Goal: Task Accomplishment & Management: Use online tool/utility

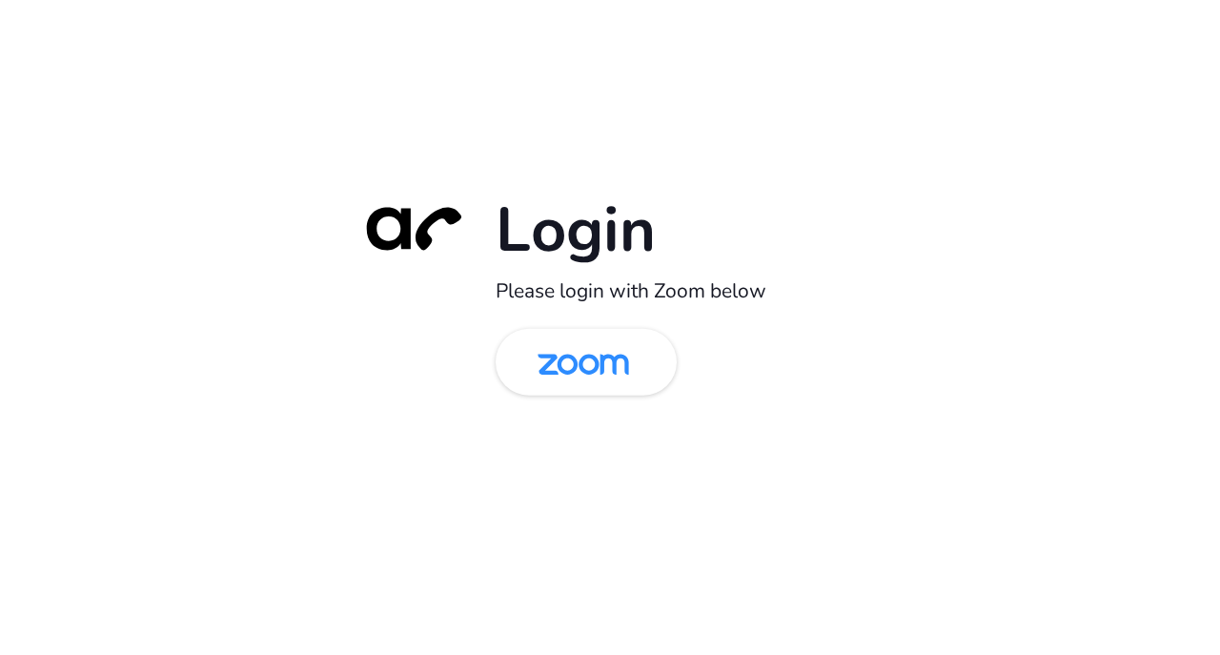
click at [546, 375] on img at bounding box center [584, 364] width 132 height 62
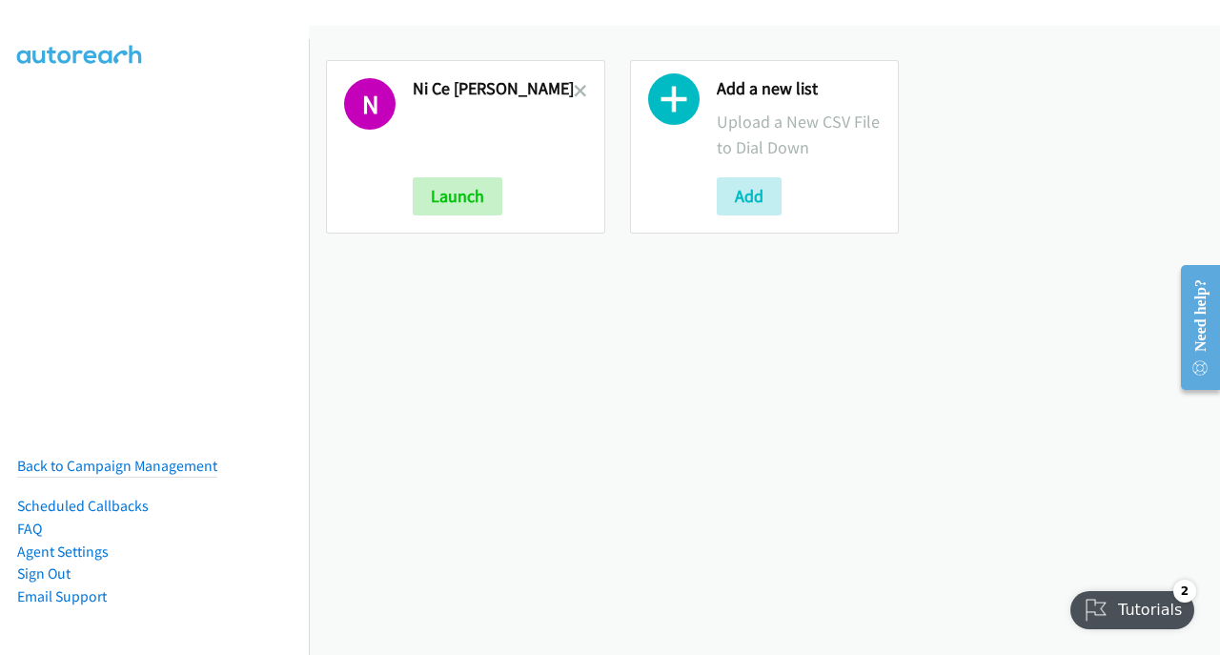
click at [574, 90] on icon at bounding box center [580, 92] width 13 height 13
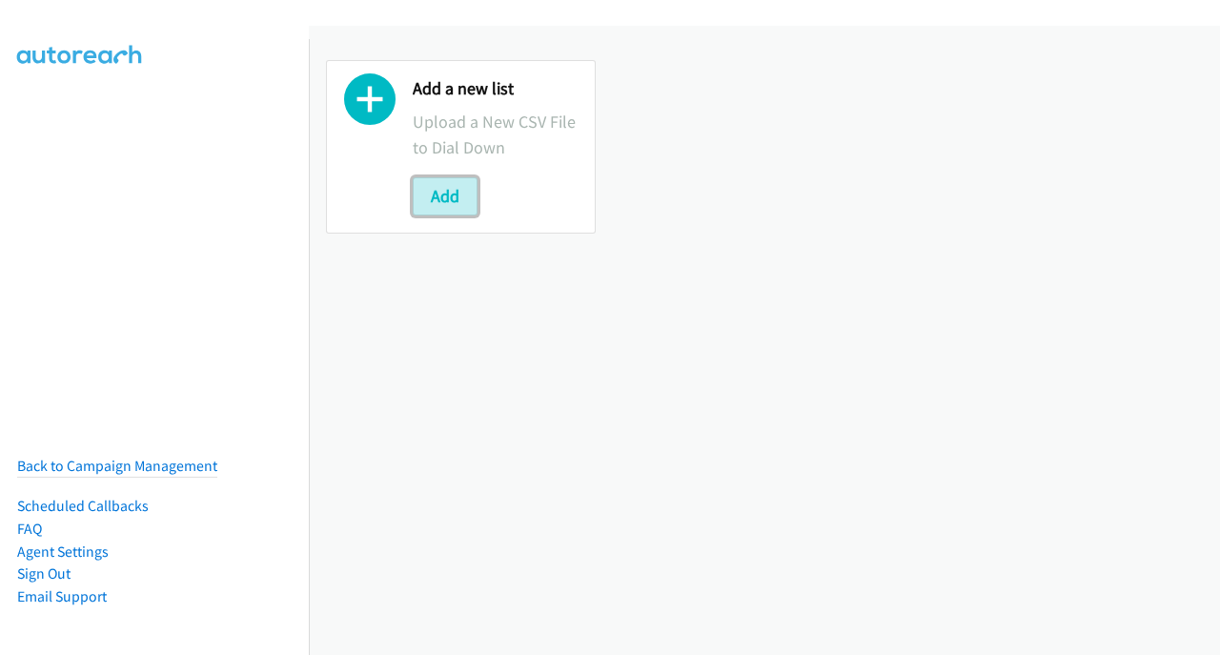
click at [437, 192] on button "Add" at bounding box center [445, 196] width 65 height 38
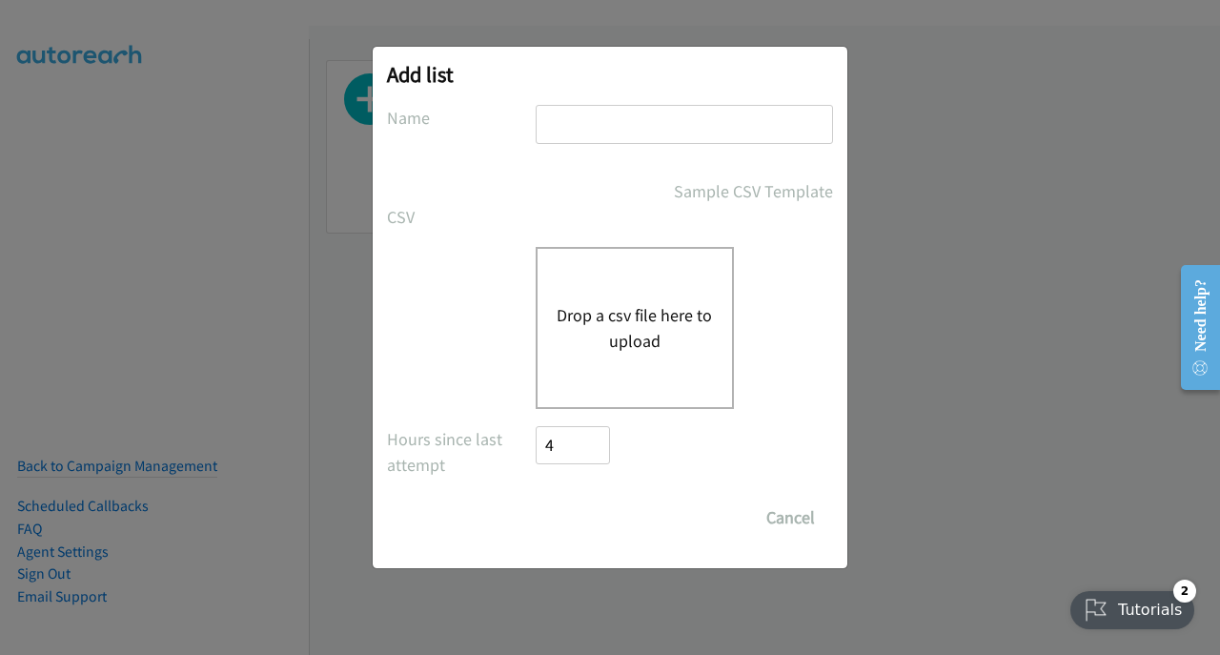
click at [608, 287] on div "Drop a csv file here to upload" at bounding box center [635, 328] width 198 height 162
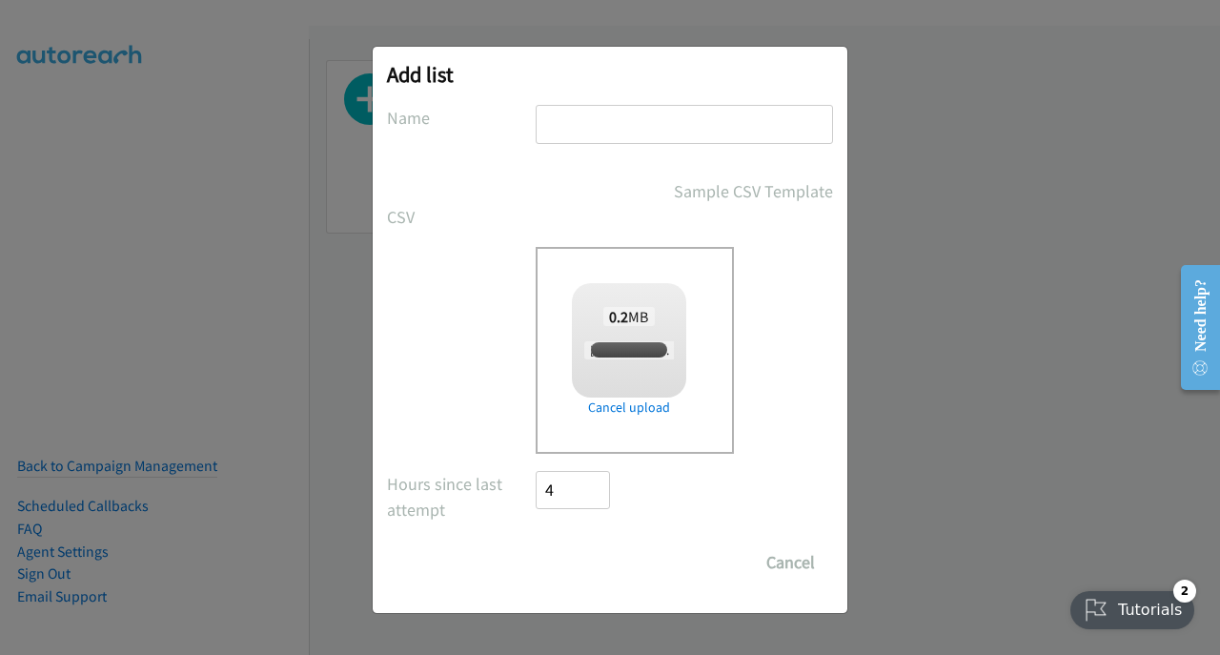
checkbox input "true"
click at [583, 553] on input "Save List" at bounding box center [586, 562] width 100 height 38
type input "Syd"
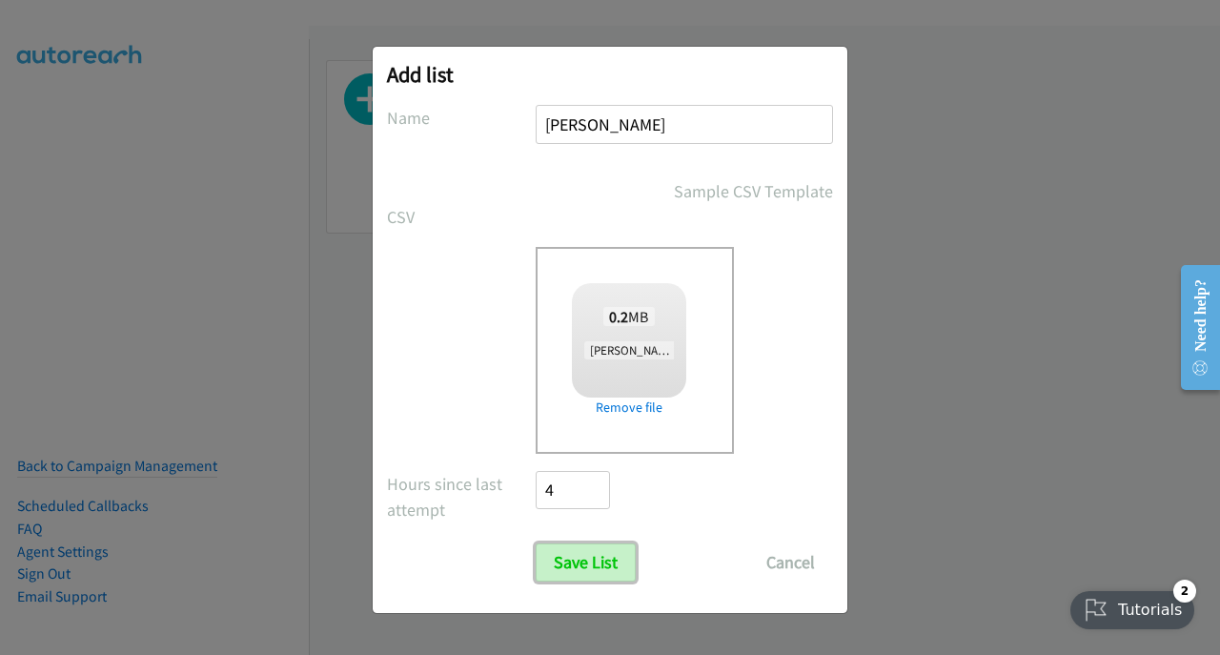
click at [598, 543] on input "Save List" at bounding box center [586, 562] width 100 height 38
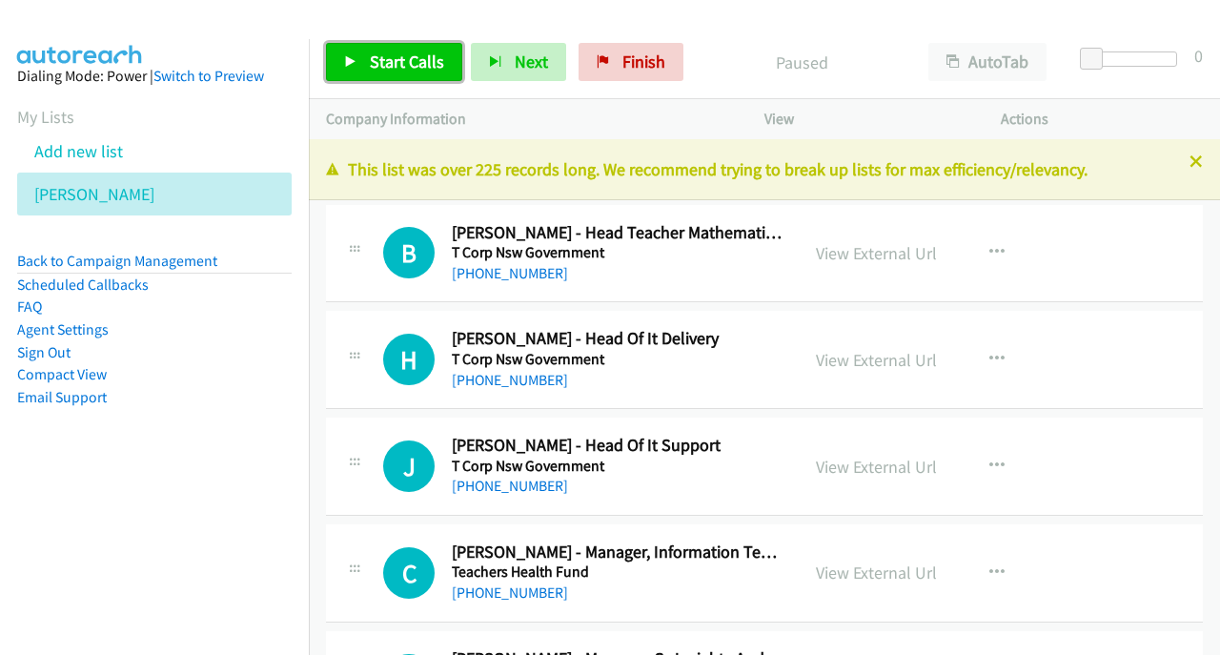
click at [371, 65] on span "Start Calls" at bounding box center [407, 62] width 74 height 22
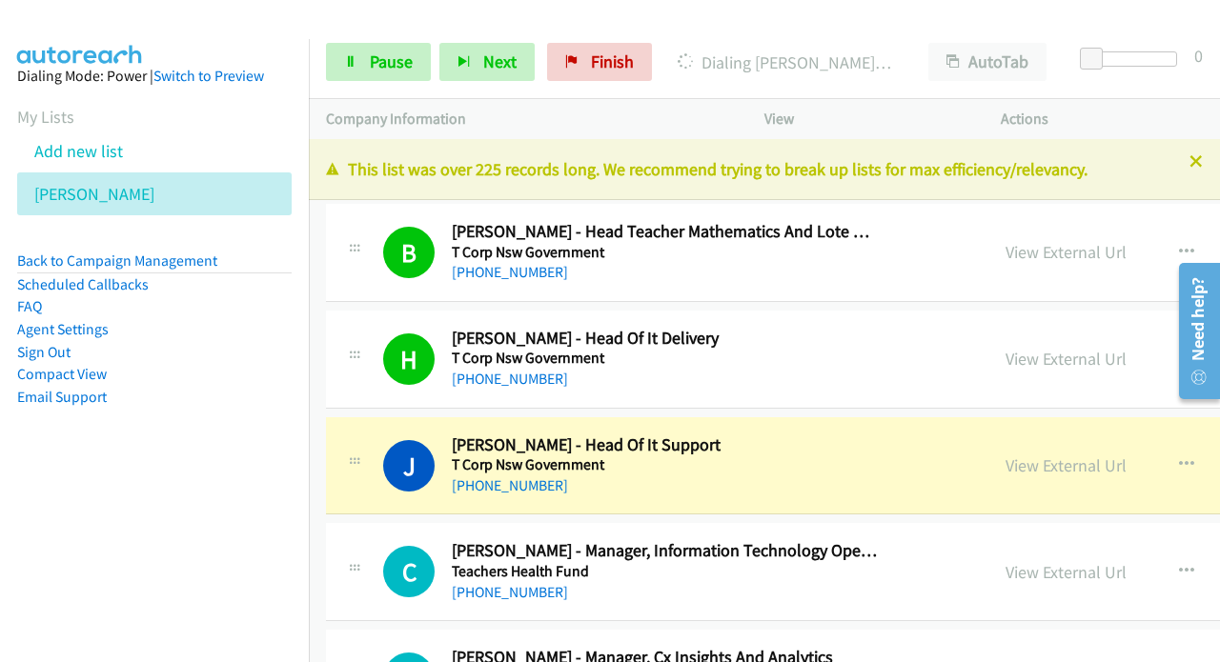
scroll to position [286, 0]
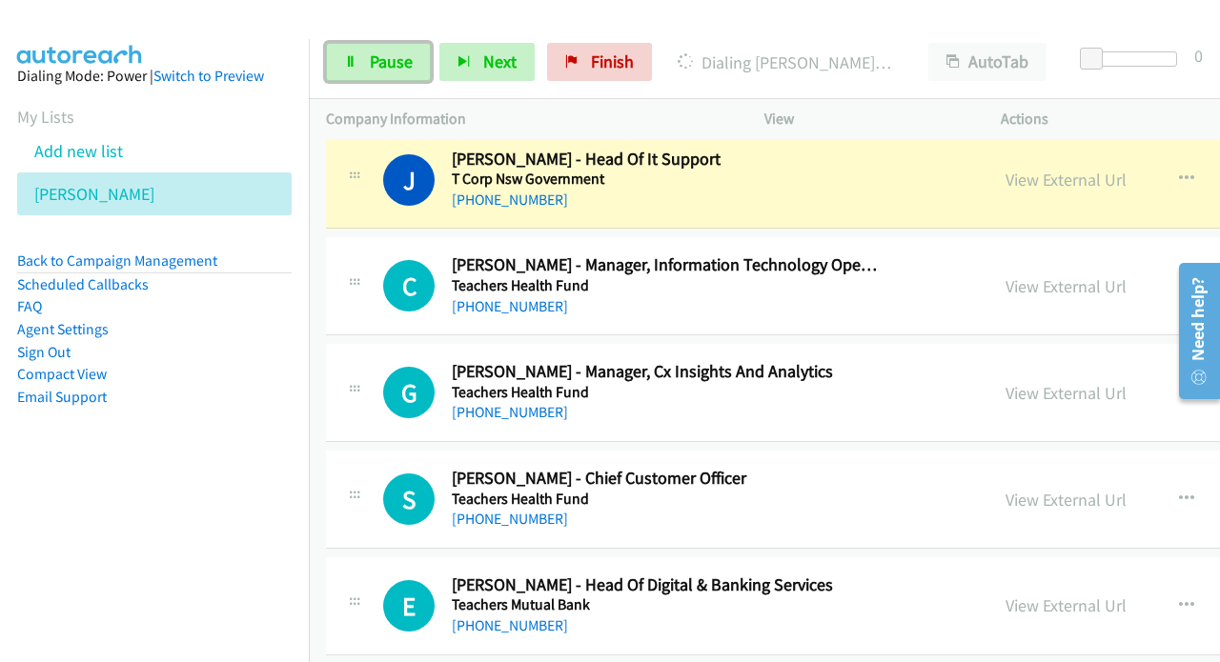
click at [368, 60] on link "Pause" at bounding box center [378, 62] width 105 height 38
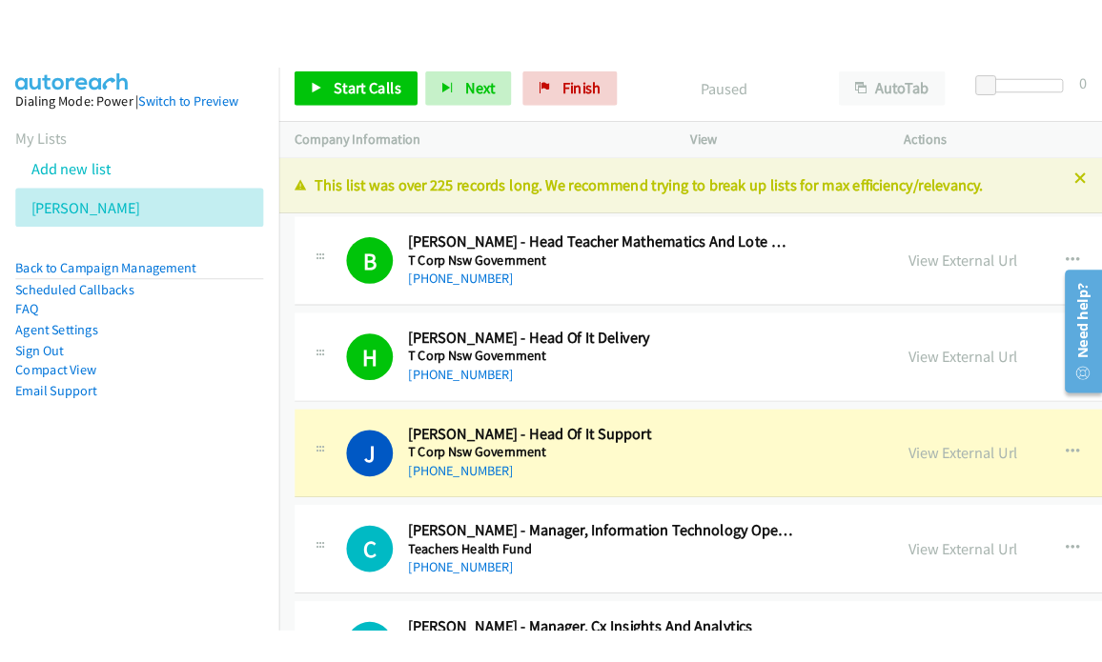
scroll to position [191, 0]
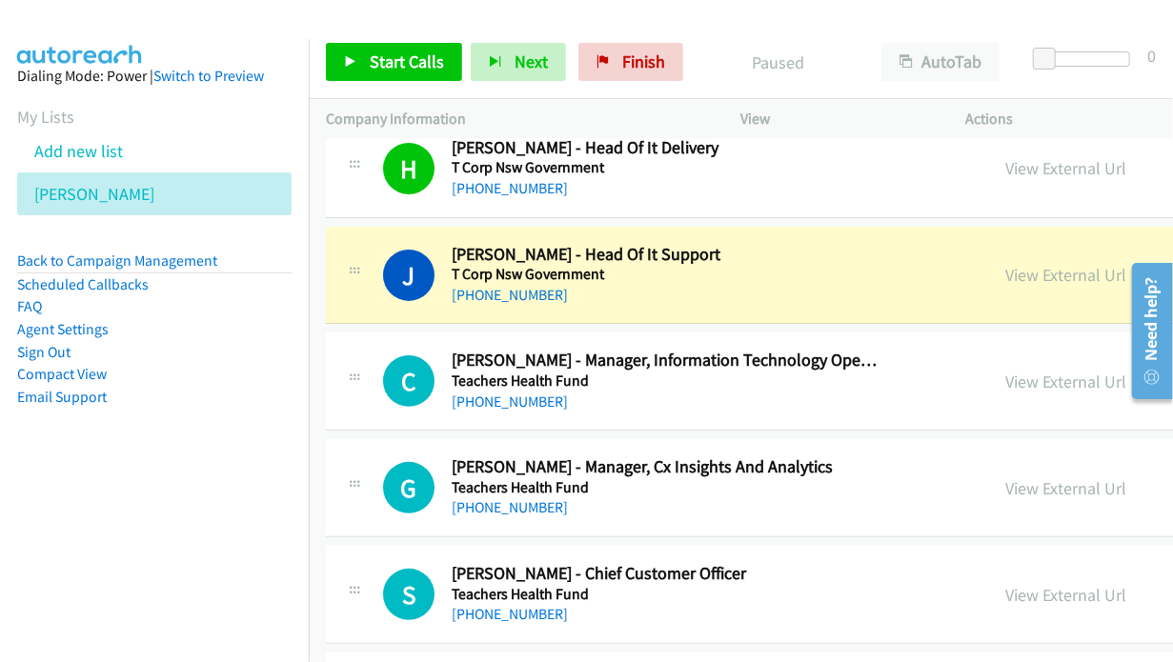
click at [91, 379] on link "Compact View" at bounding box center [62, 374] width 90 height 18
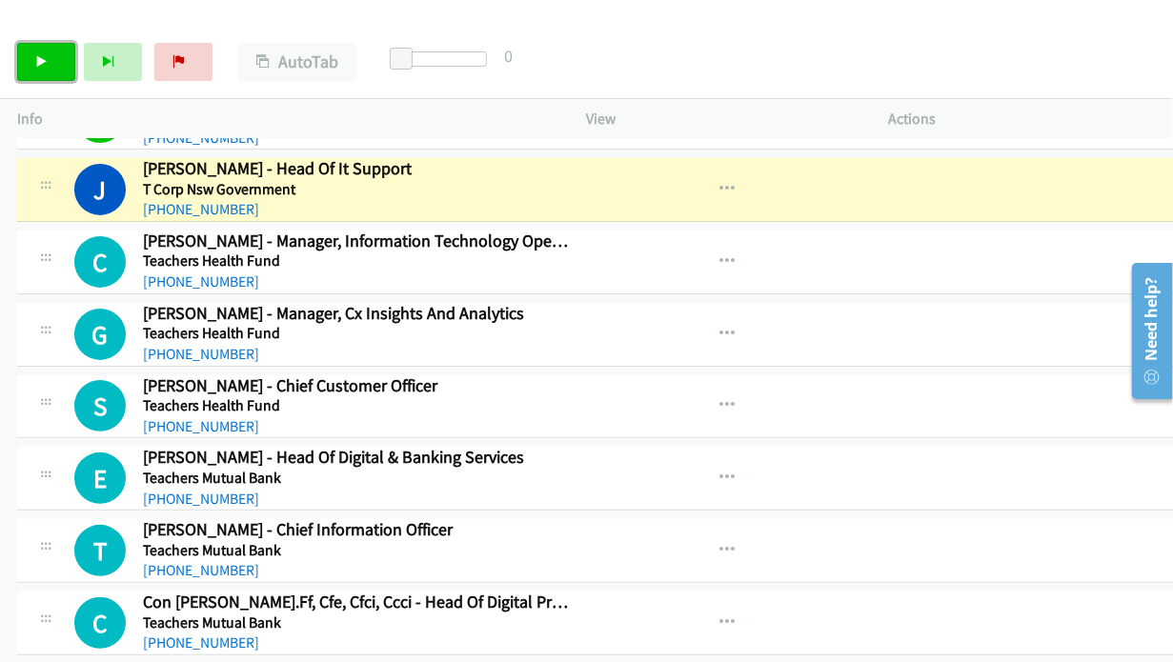
click at [40, 56] on icon at bounding box center [41, 62] width 13 height 13
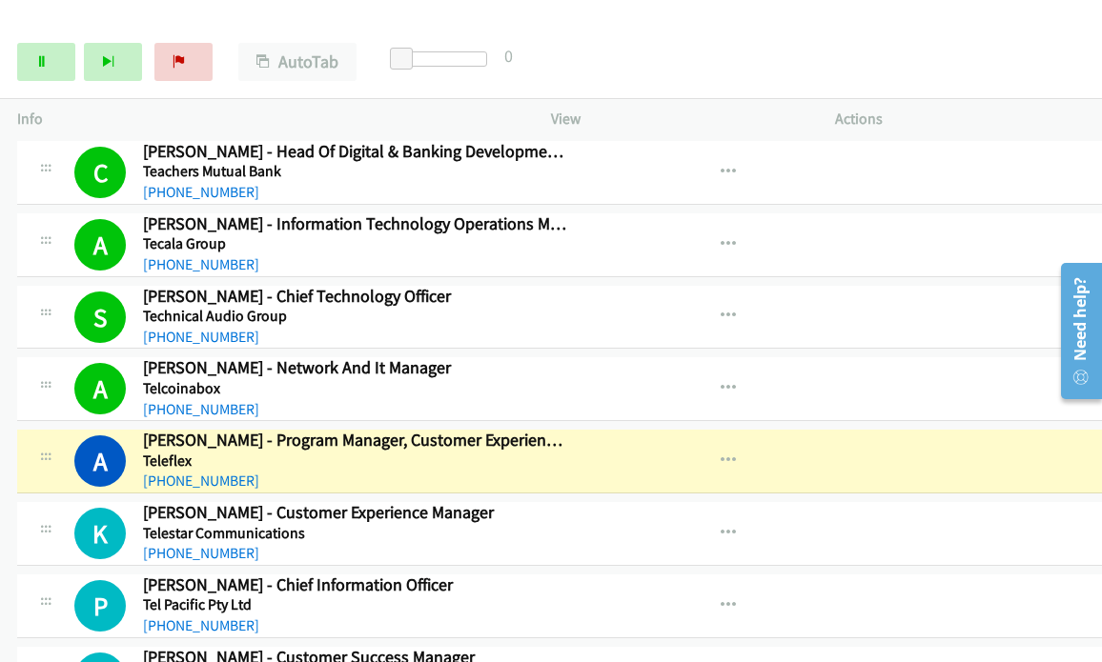
scroll to position [1048, 0]
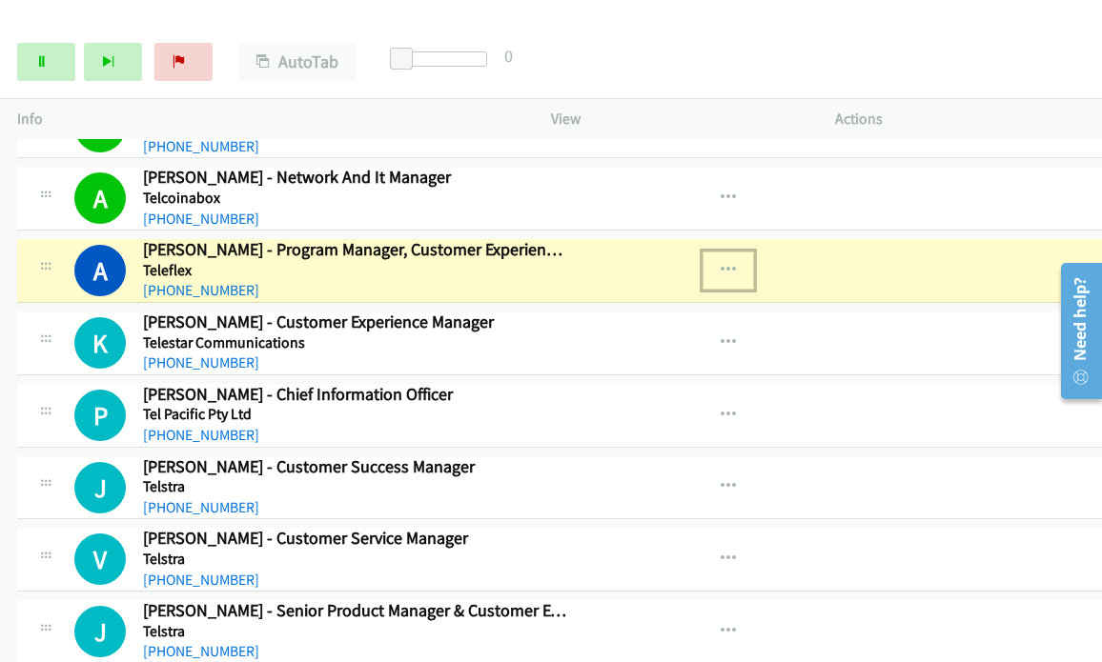
drag, startPoint x: 684, startPoint y: 262, endPoint x: 675, endPoint y: 276, distance: 17.2
click at [702, 276] on button "button" at bounding box center [727, 271] width 51 height 38
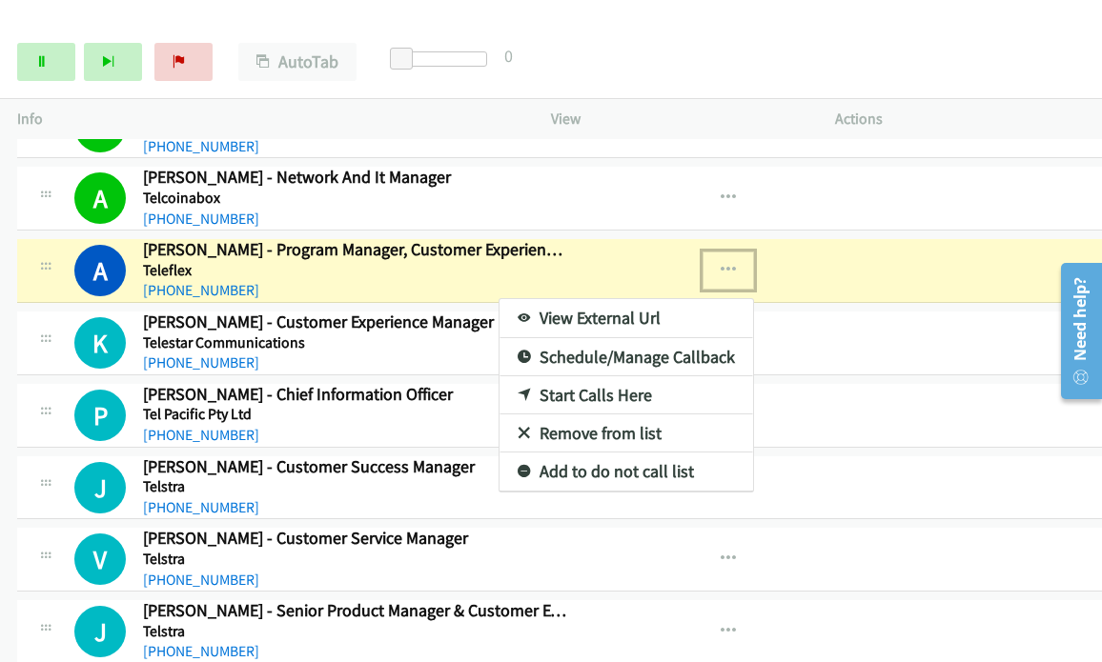
click at [607, 309] on link "View External Url" at bounding box center [626, 318] width 254 height 38
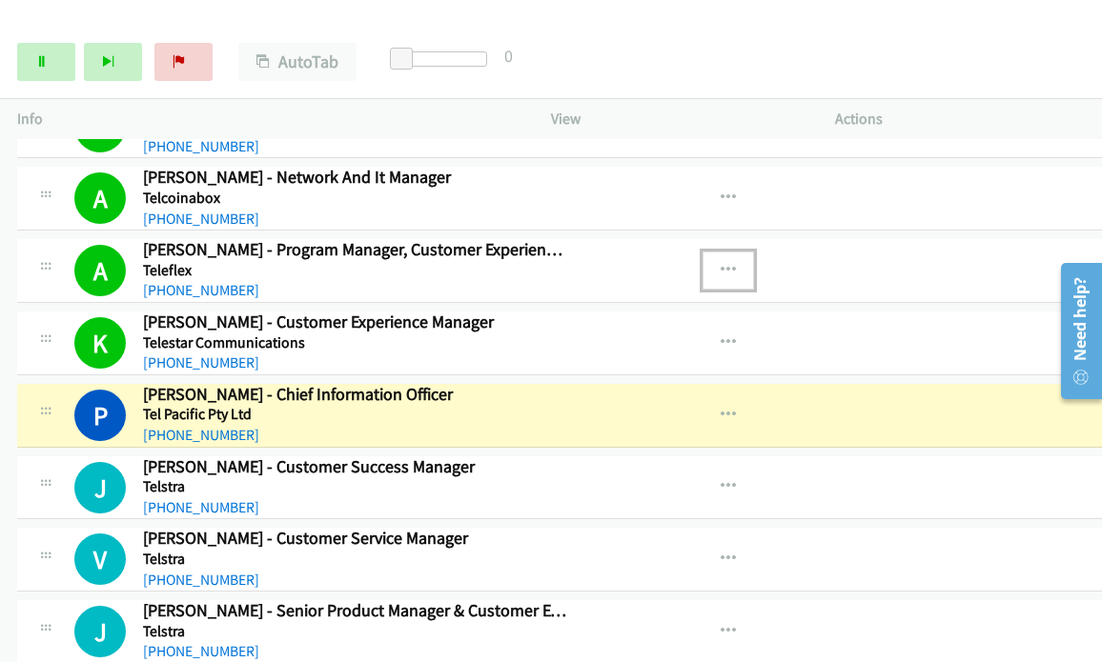
click at [721, 268] on icon "button" at bounding box center [728, 270] width 15 height 15
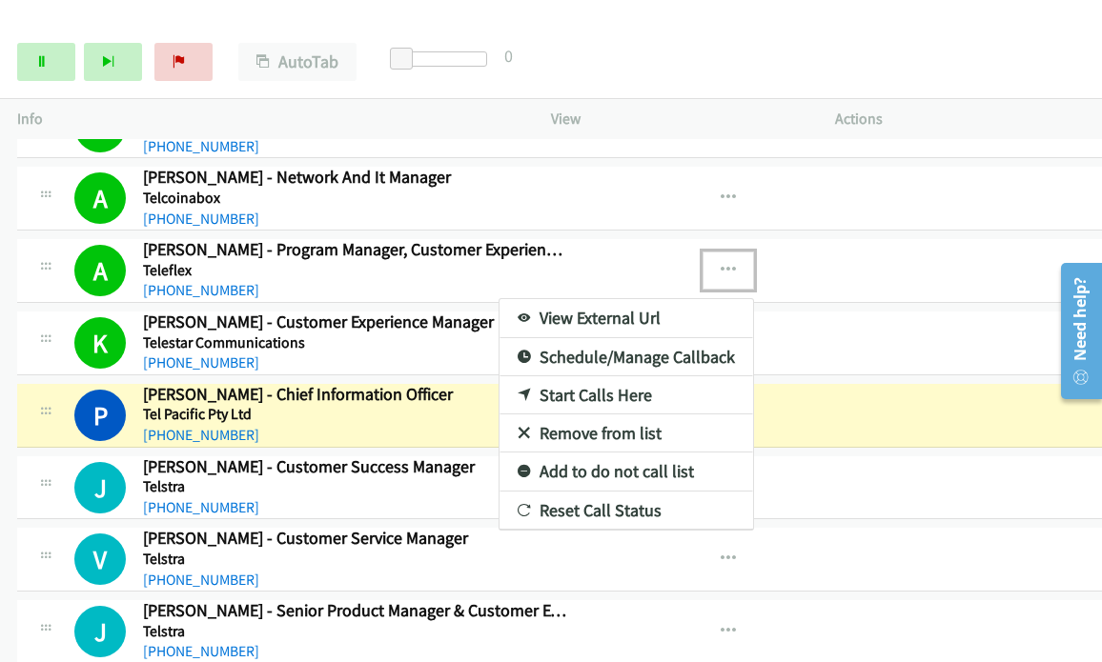
click at [547, 313] on link "View External Url" at bounding box center [626, 318] width 254 height 38
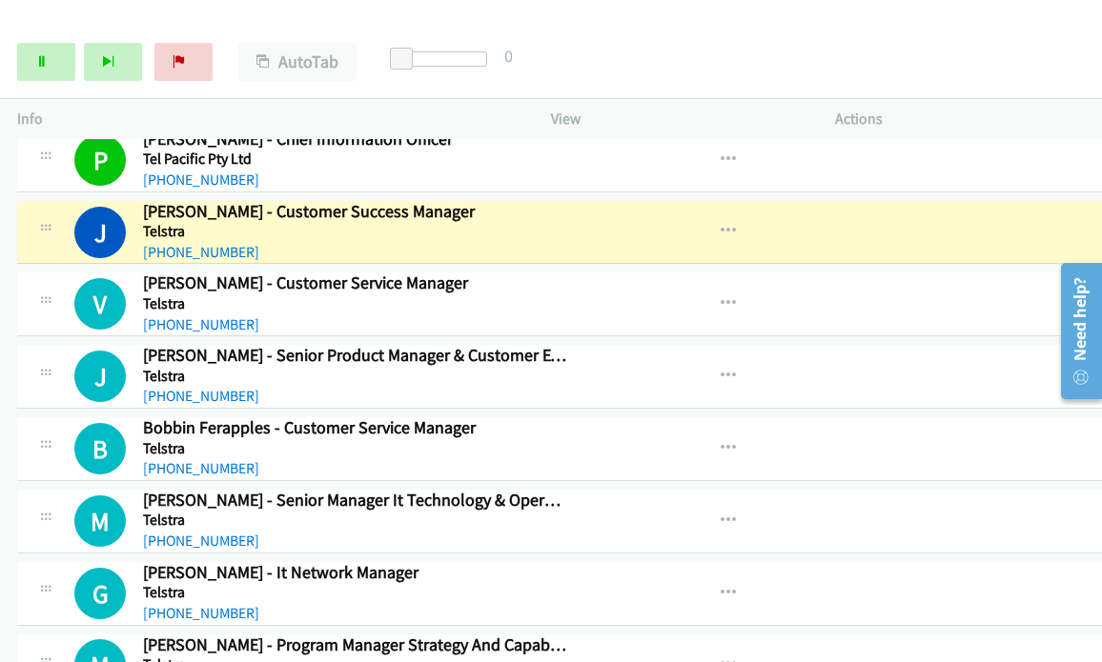
scroll to position [1334, 0]
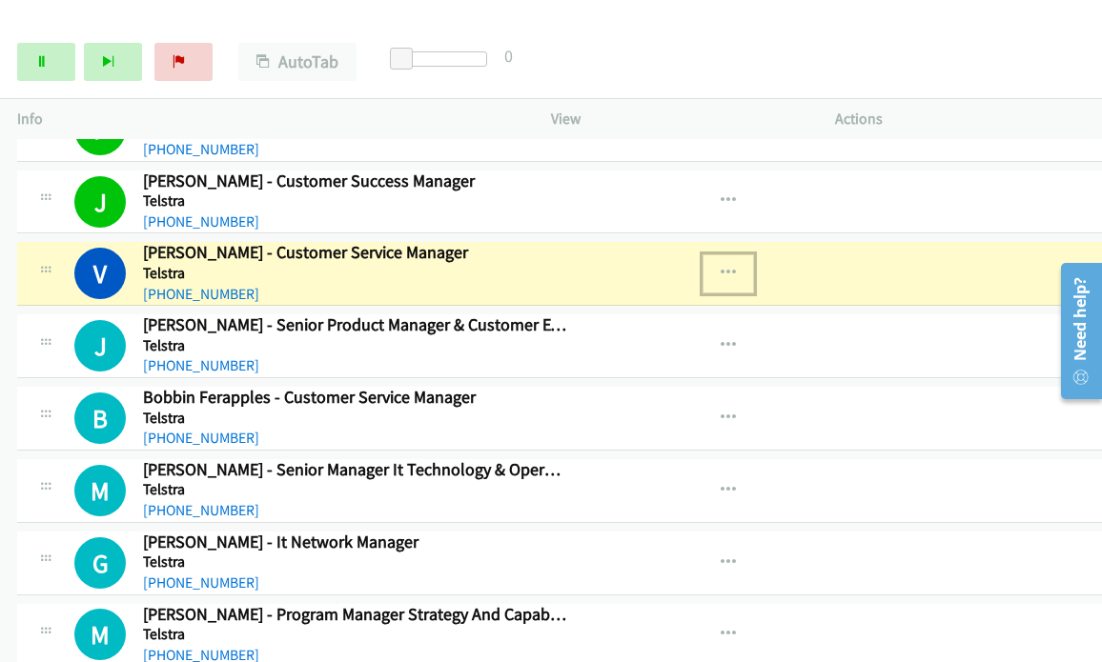
click at [721, 266] on icon "button" at bounding box center [728, 273] width 15 height 15
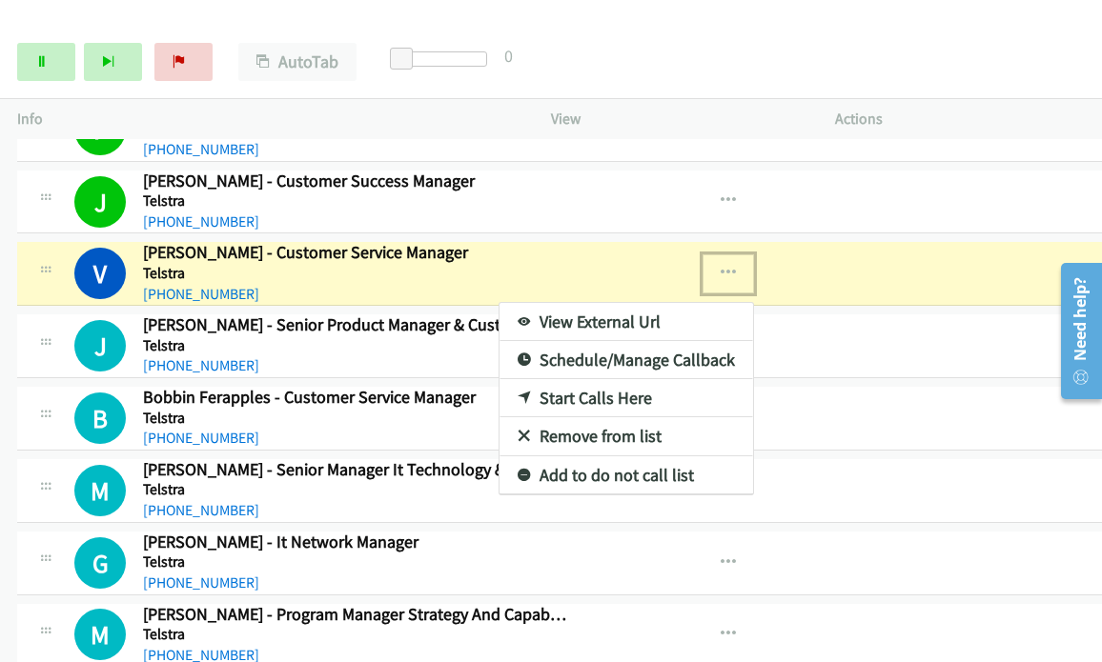
click at [599, 315] on link "View External Url" at bounding box center [626, 322] width 254 height 38
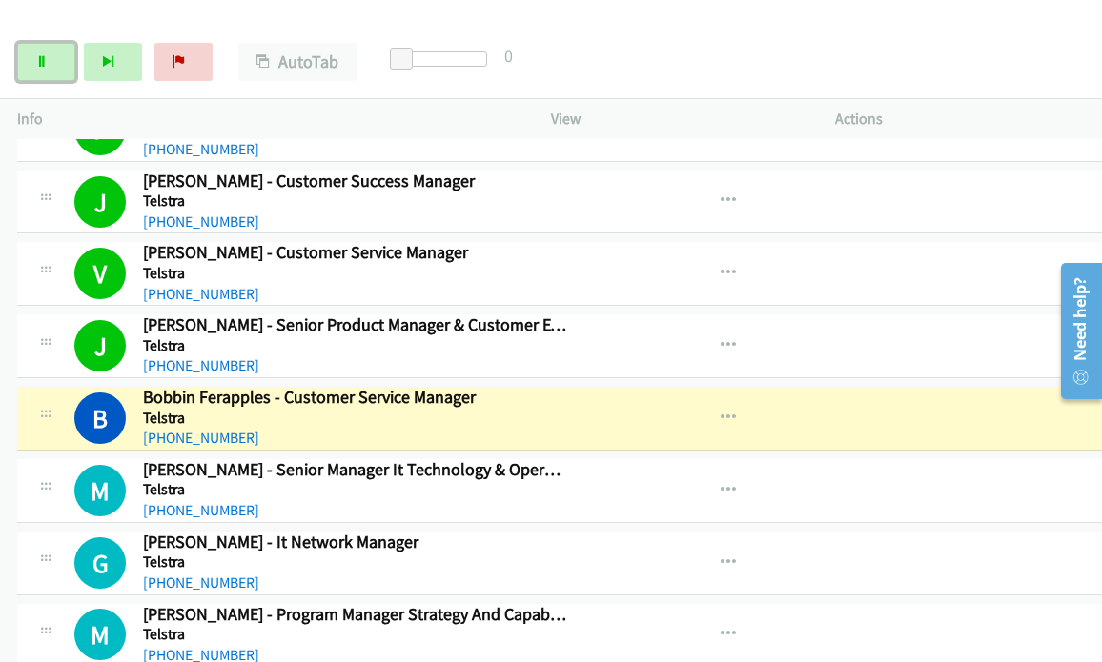
click at [65, 69] on link "Pause" at bounding box center [46, 62] width 58 height 38
click at [721, 266] on icon "button" at bounding box center [728, 273] width 15 height 15
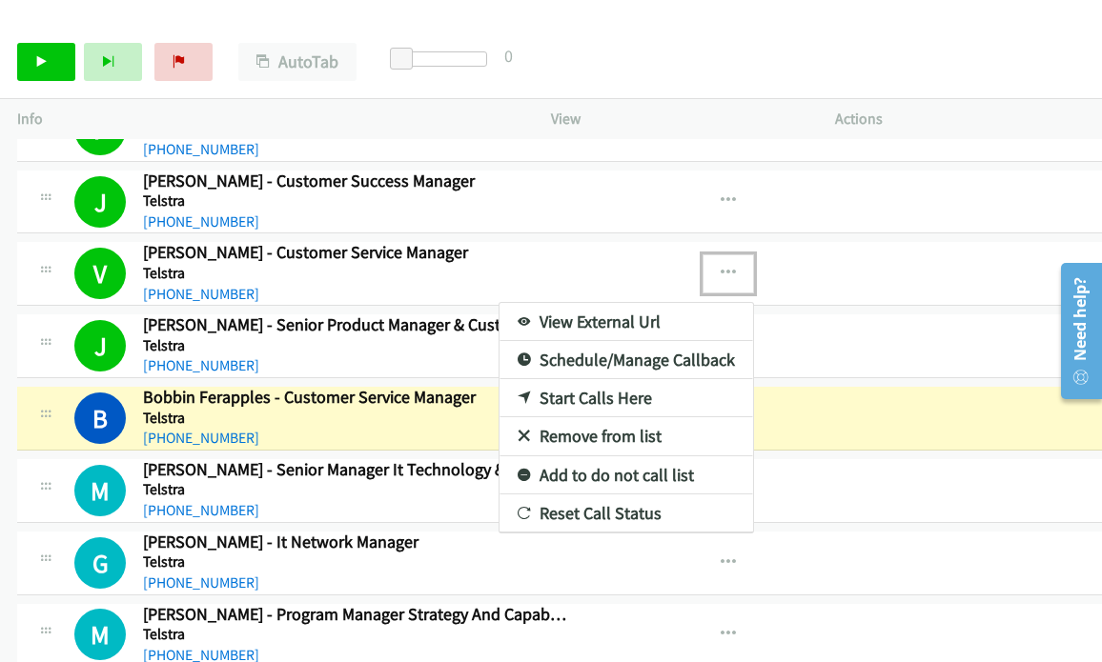
click at [549, 313] on link "View External Url" at bounding box center [626, 322] width 254 height 38
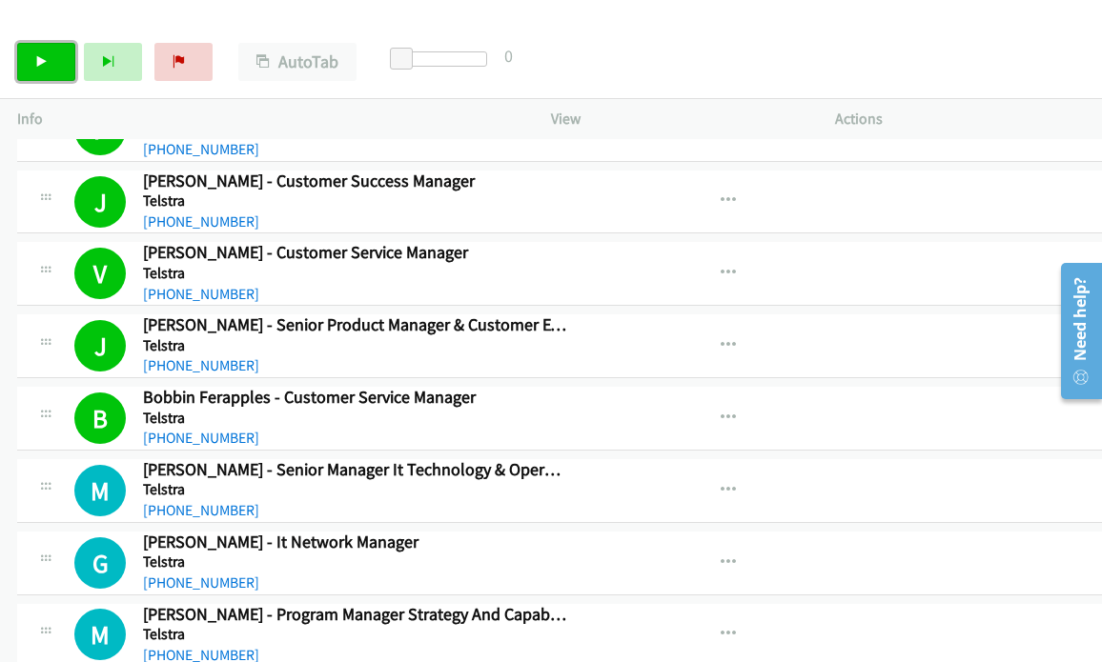
click at [51, 62] on link "Start Calls" at bounding box center [46, 62] width 58 height 38
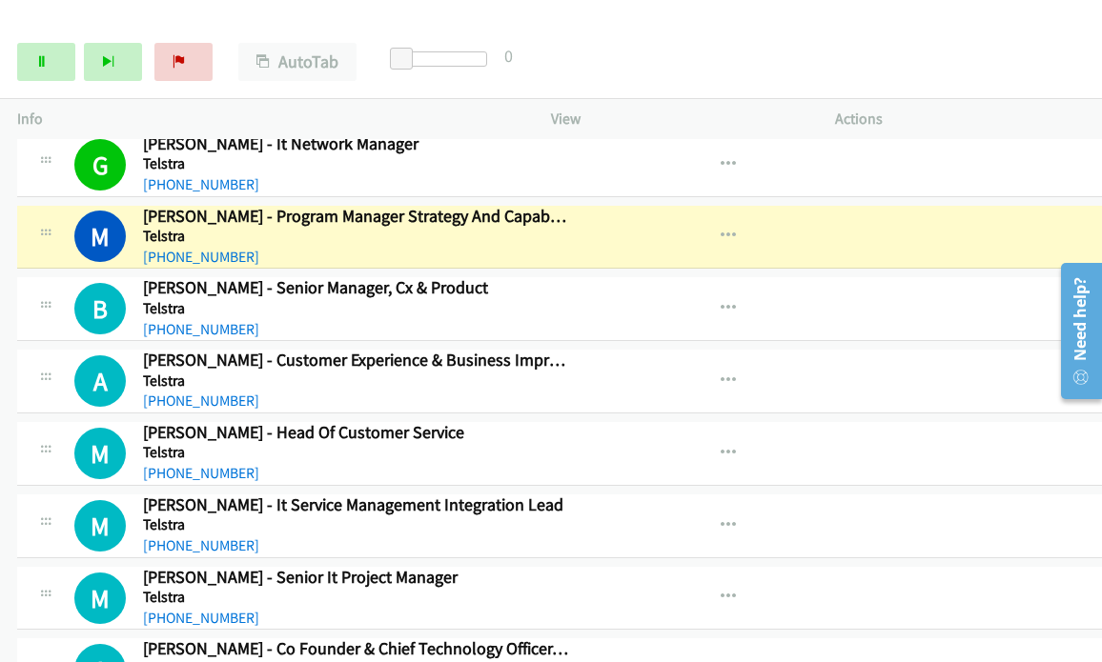
scroll to position [1716, 0]
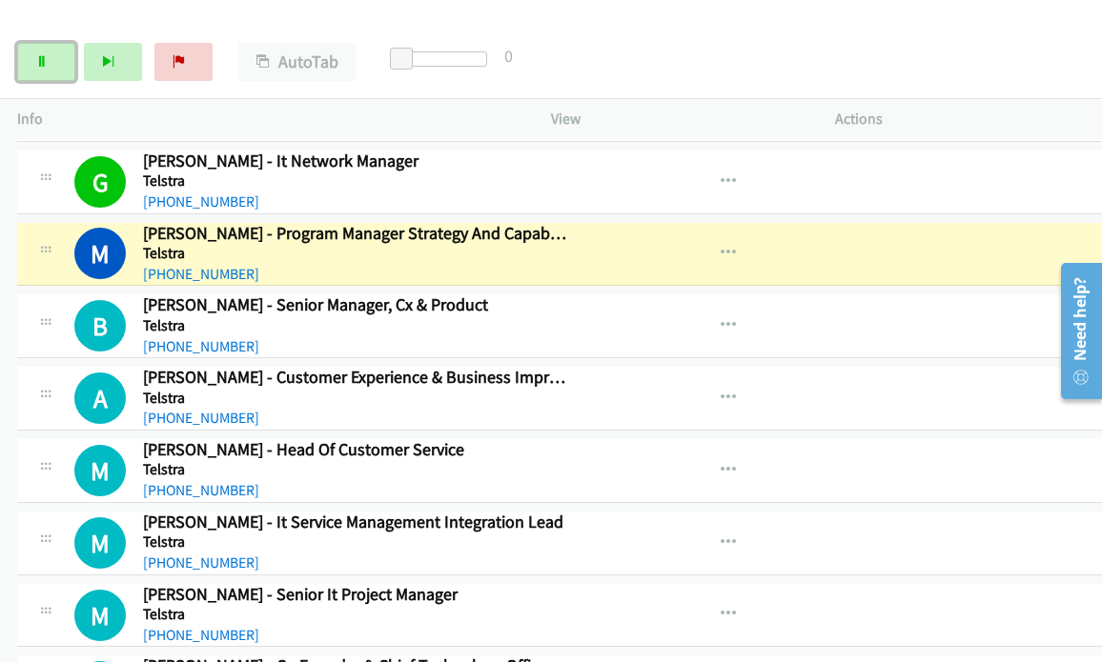
click at [50, 58] on link "Pause" at bounding box center [46, 62] width 58 height 38
